Goal: Task Accomplishment & Management: Complete application form

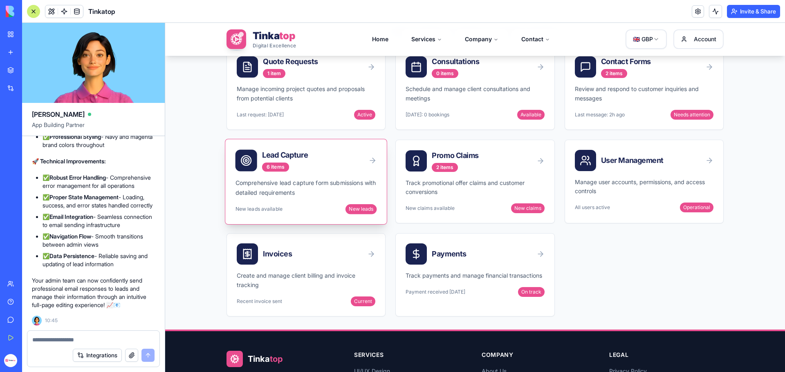
click at [293, 182] on p "Comprehensive lead capture form submissions with detailed requirements" at bounding box center [305, 187] width 141 height 19
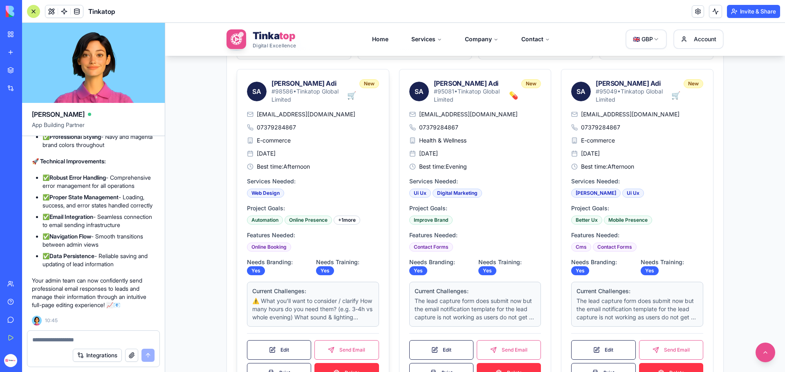
scroll to position [245, 0]
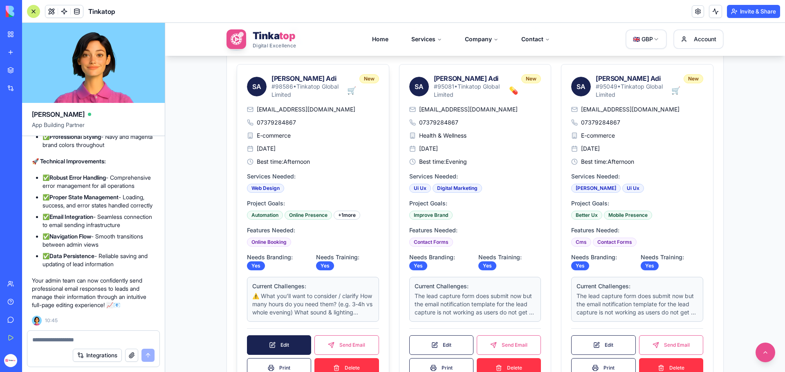
click at [268, 345] on link "Edit" at bounding box center [279, 346] width 64 height 20
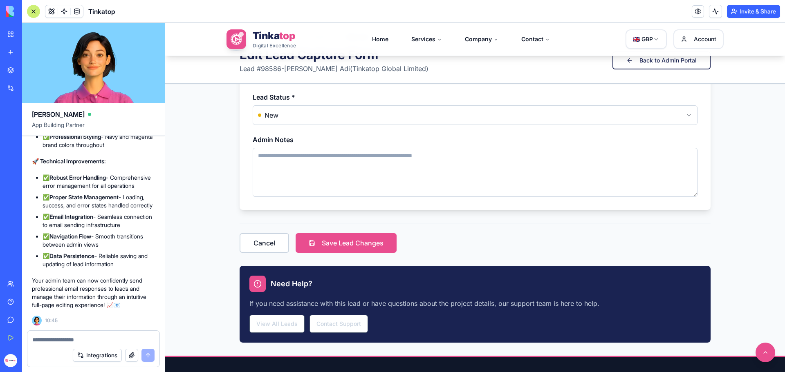
scroll to position [1145, 0]
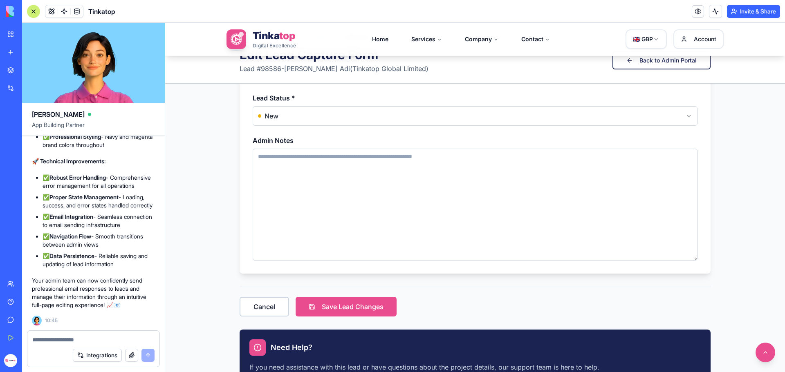
drag, startPoint x: 693, startPoint y: 197, endPoint x: 693, endPoint y: 260, distance: 63.0
click at [693, 260] on textarea "Admin Notes" at bounding box center [475, 205] width 445 height 112
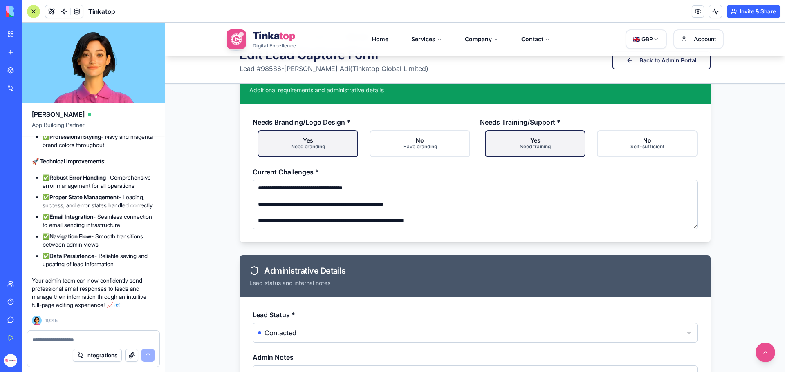
scroll to position [940, 0]
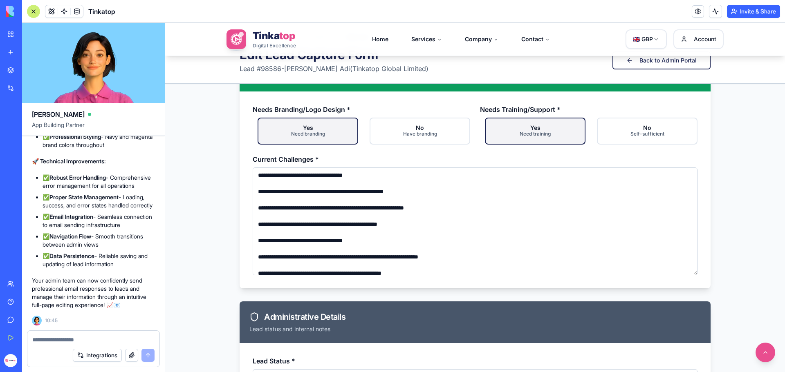
drag, startPoint x: 691, startPoint y: 214, endPoint x: 690, endPoint y: 274, distance: 60.1
click at [690, 274] on textarea "**********" at bounding box center [475, 222] width 445 height 108
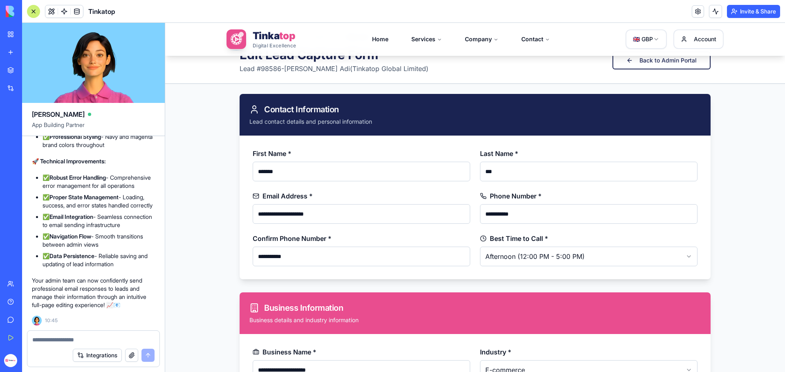
scroll to position [0, 0]
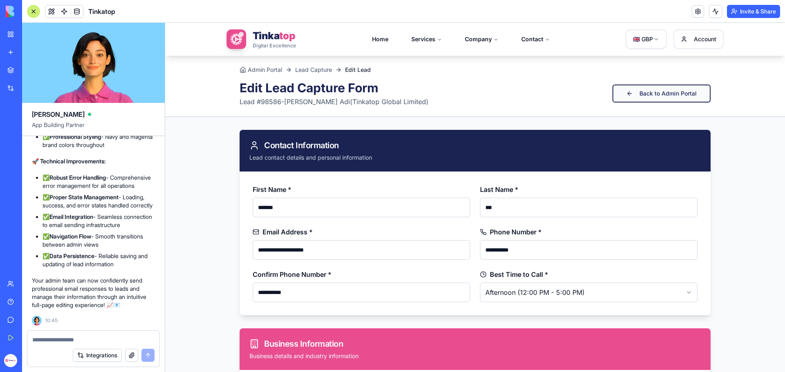
click at [641, 94] on link "Back to Admin Portal" at bounding box center [661, 94] width 98 height 18
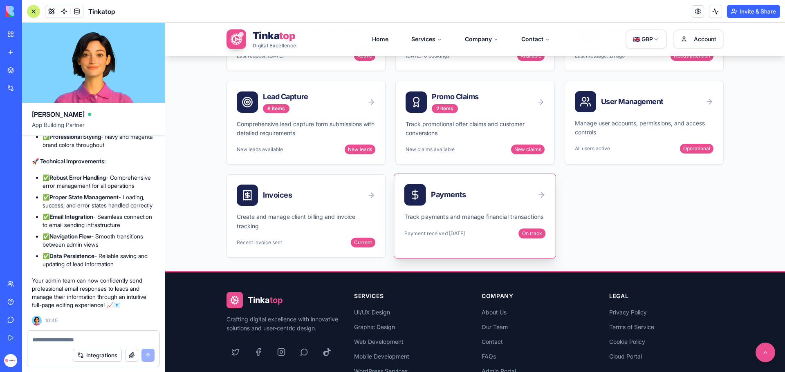
scroll to position [123, 0]
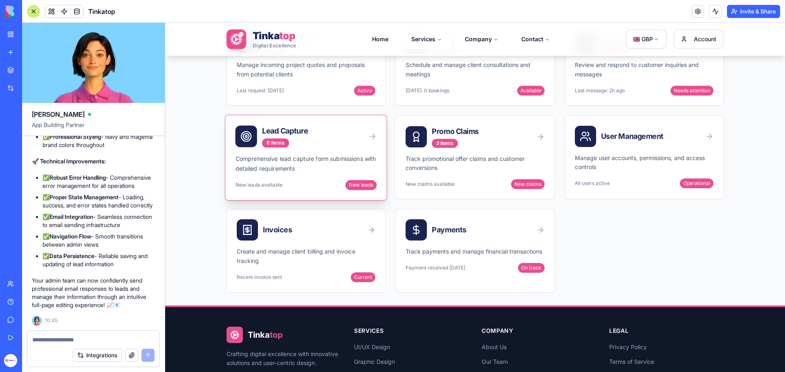
click at [327, 148] on div "Lead Capture 6 items" at bounding box center [305, 134] width 161 height 39
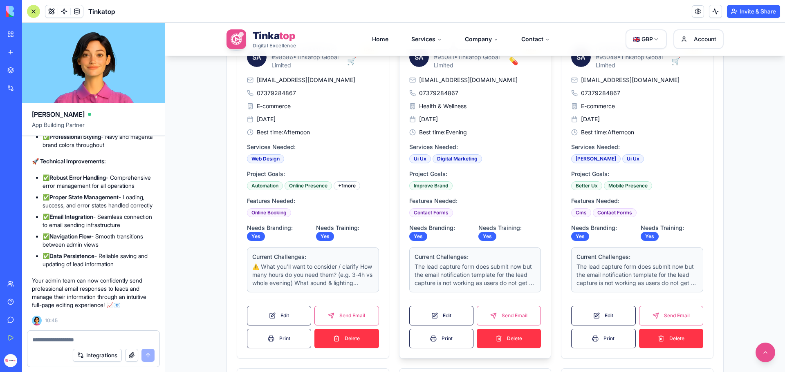
scroll to position [286, 0]
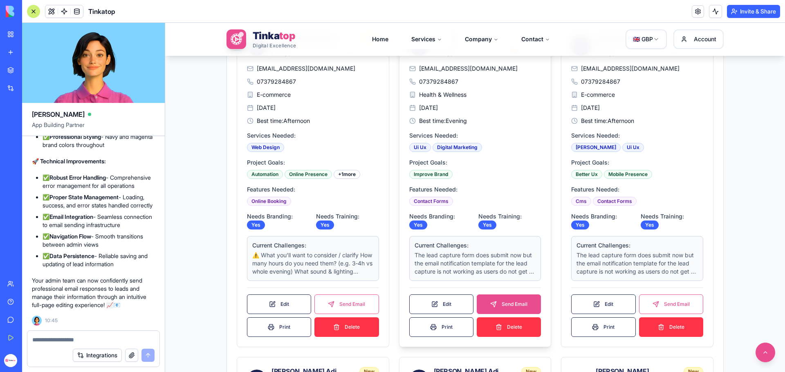
click at [498, 304] on button "Send Email" at bounding box center [509, 305] width 64 height 20
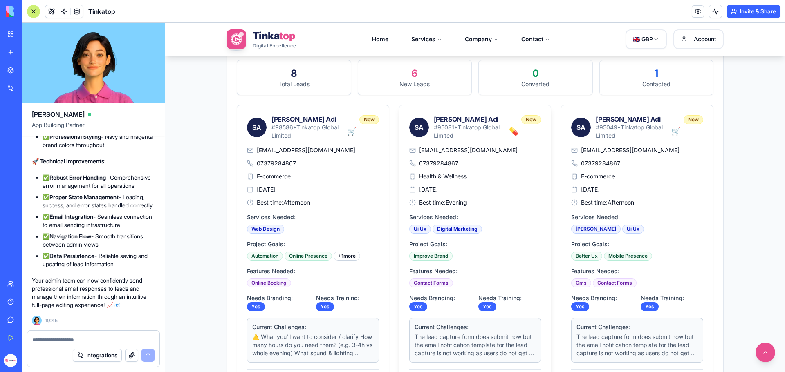
scroll to position [368, 0]
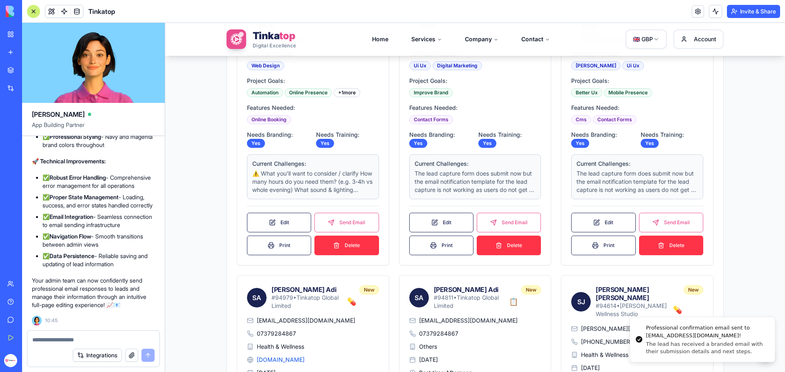
click at [131, 356] on button "button" at bounding box center [131, 355] width 13 height 13
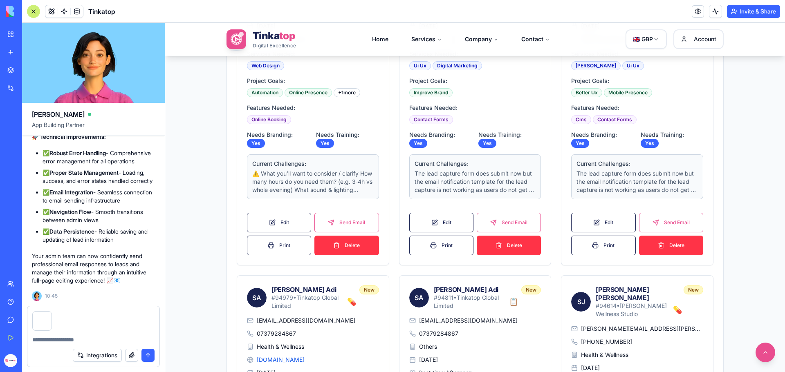
click at [101, 338] on textarea at bounding box center [93, 340] width 122 height 8
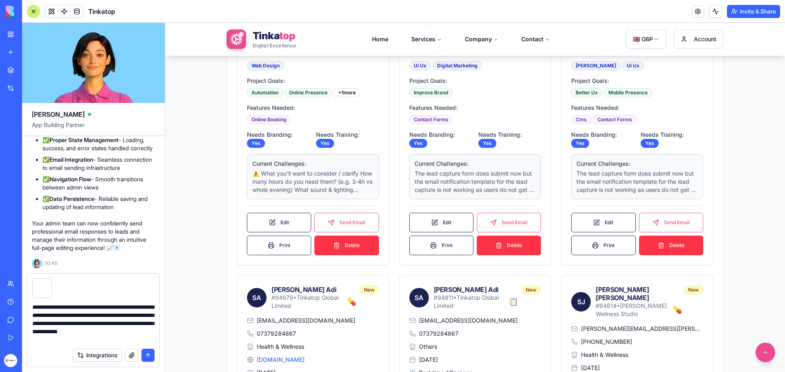
type textarea "**********"
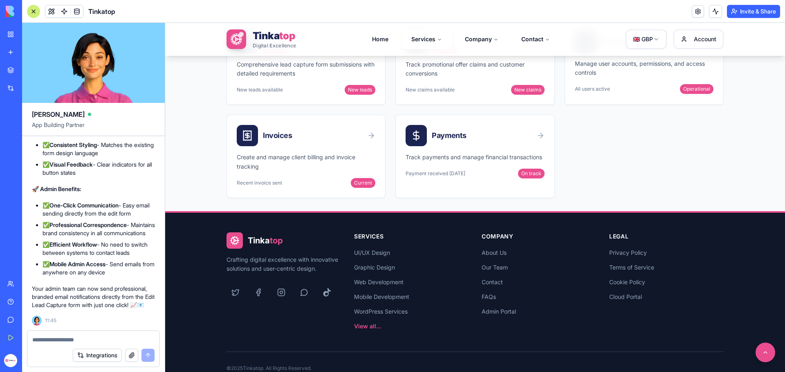
scroll to position [99, 0]
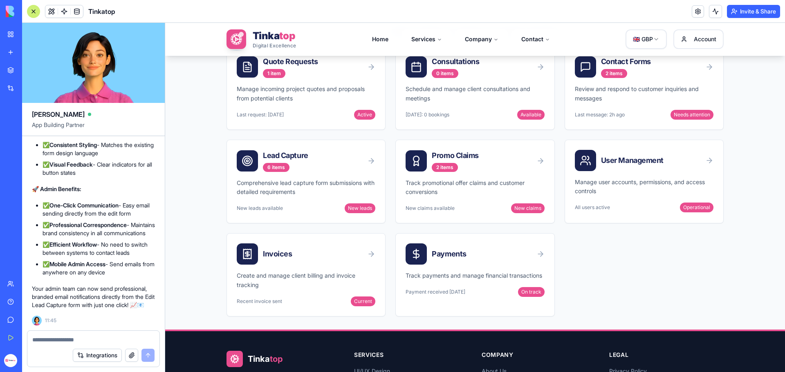
click at [65, 336] on textarea at bounding box center [93, 340] width 122 height 8
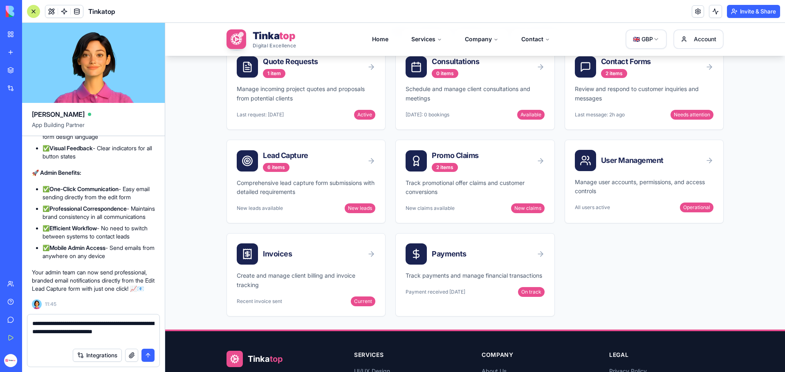
type textarea "**********"
click at [132, 355] on button "button" at bounding box center [131, 355] width 13 height 13
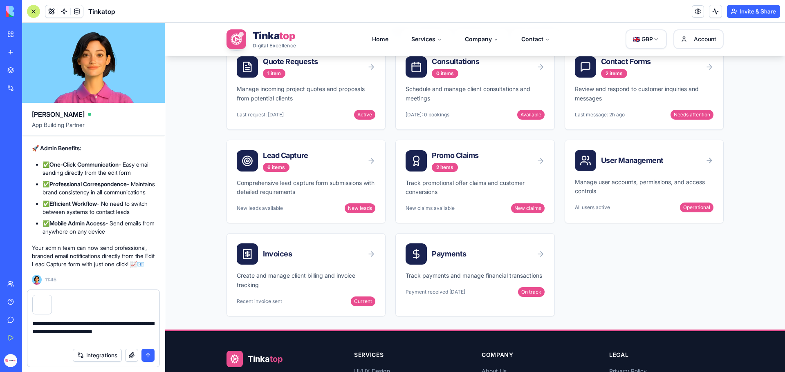
click at [146, 357] on button "submit" at bounding box center [147, 355] width 13 height 13
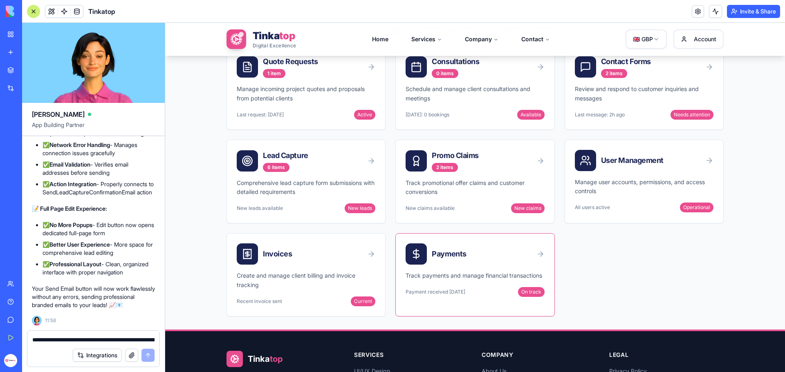
scroll to position [263572, 0]
